Goal: Task Accomplishment & Management: Use online tool/utility

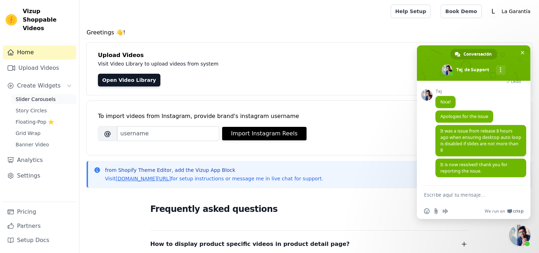
click at [41, 96] on span "Slider Carousels" at bounding box center [36, 99] width 40 height 7
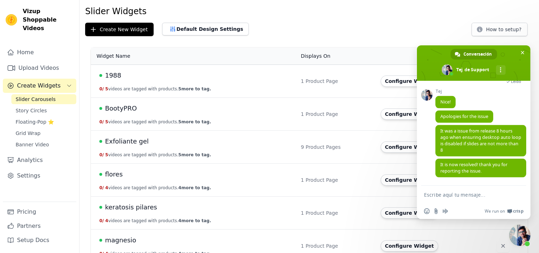
scroll to position [68, 0]
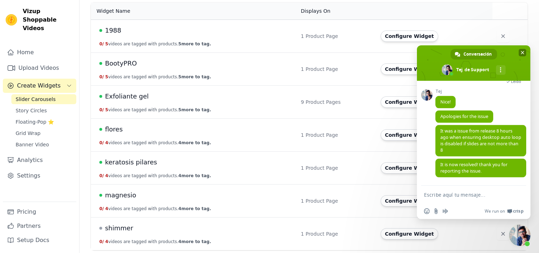
click at [523, 51] on span "Cerrar el chat" at bounding box center [523, 53] width 4 height 4
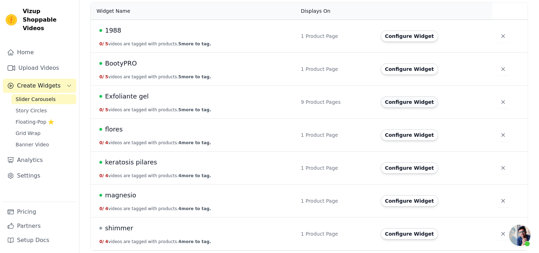
click at [413, 100] on button "Configure Widget" at bounding box center [409, 101] width 57 height 11
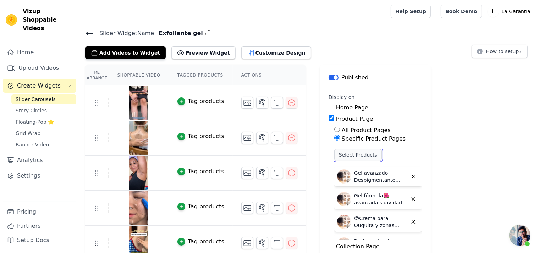
click at [340, 152] on button "Select Products" at bounding box center [358, 155] width 48 height 12
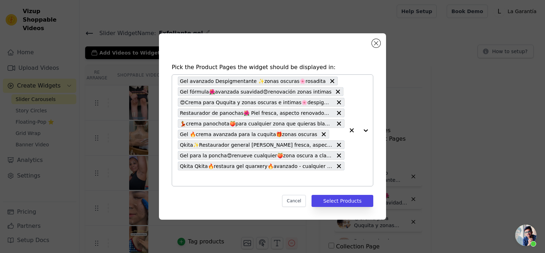
click at [352, 165] on button "button" at bounding box center [351, 130] width 14 height 111
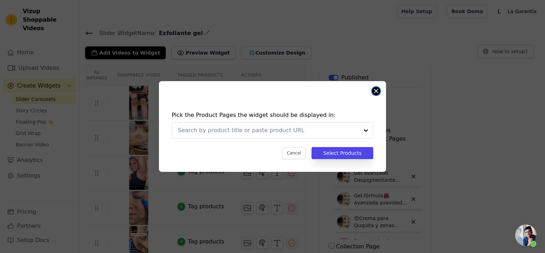
click at [377, 90] on button "Close modal" at bounding box center [376, 91] width 9 height 9
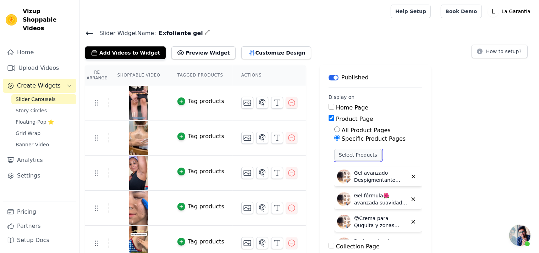
click at [346, 154] on button "Select Products" at bounding box center [358, 155] width 48 height 12
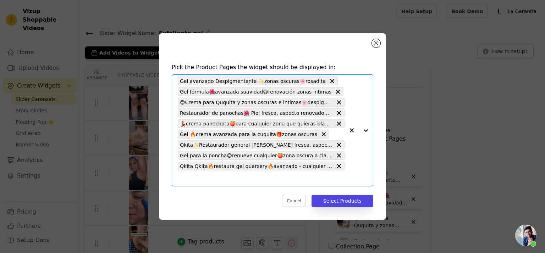
click at [243, 178] on input "text" at bounding box center [261, 178] width 167 height 9
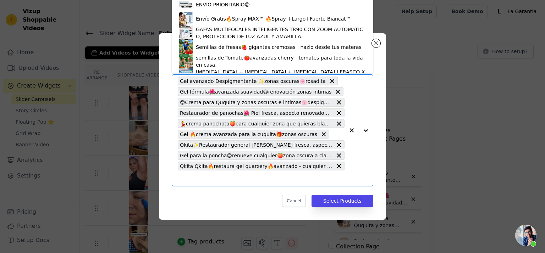
paste input "Gel aclarante de Cuquita✨"
type input "Gel aclarante de Cuquita✨"
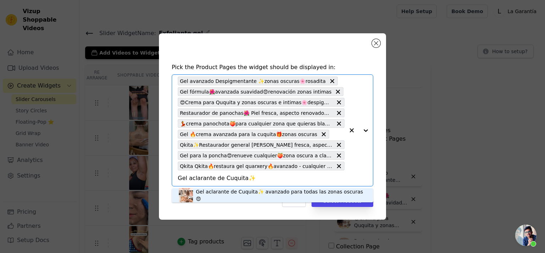
click at [248, 197] on div "Gel aclarante de Cuquita✨ avanzado para todas las zonas oscuras😍" at bounding box center [281, 195] width 170 height 14
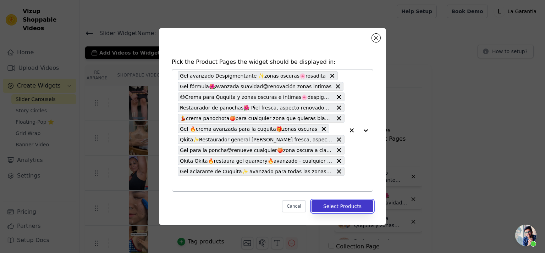
click at [343, 207] on button "Select Products" at bounding box center [342, 206] width 62 height 12
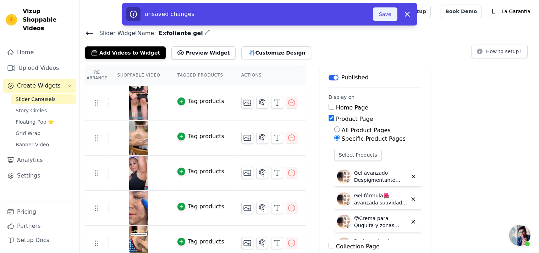
click at [385, 13] on button "Save" at bounding box center [385, 13] width 24 height 13
